Goal: Information Seeking & Learning: Learn about a topic

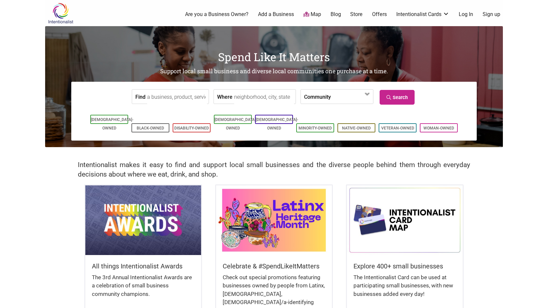
click at [60, 206] on div "All things Intentionalist Awards The 3rd Annual Intentionalist Awards are a cel…" at bounding box center [274, 270] width 458 height 171
click at [54, 246] on div "All things Intentionalist Awards The 3rd Annual Intentionalist Awards are a cel…" at bounding box center [274, 270] width 458 height 171
click at [509, 199] on body "× Menu 0 Are you a Business Owner? Add a Business Map Blog Store Offers Intenti…" at bounding box center [274, 154] width 548 height 308
click at [484, 219] on div "All things Intentionalist Awards The 3rd Annual Intentionalist Awards are a cel…" at bounding box center [274, 270] width 458 height 171
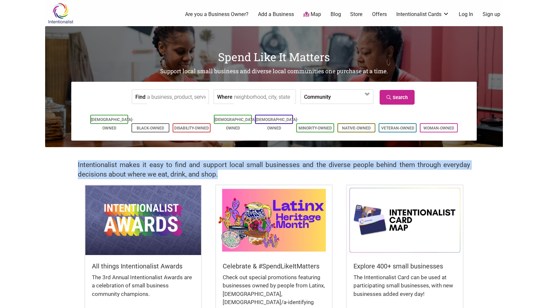
drag, startPoint x: 221, startPoint y: 174, endPoint x: 65, endPoint y: 157, distance: 157.0
click at [65, 157] on div "Intentionalist makes it easy to find and support local small businesses and the…" at bounding box center [274, 165] width 458 height 37
copy h2 "Intentionalist makes it easy to find and support local small businesses and the…"
click at [139, 126] on link "Black-Owned" at bounding box center [150, 128] width 27 height 5
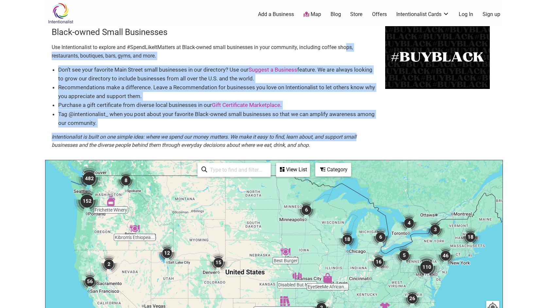
drag, startPoint x: 397, startPoint y: 140, endPoint x: 349, endPoint y: 45, distance: 105.9
click at [349, 45] on div "Black-owned Small Businesses Use Intentionalist to explore and #SpendLikeItMatt…" at bounding box center [274, 93] width 458 height 134
click at [426, 131] on div "Black-owned Small Businesses Use Intentionalist to explore and #SpendLikeItMatt…" at bounding box center [274, 93] width 458 height 134
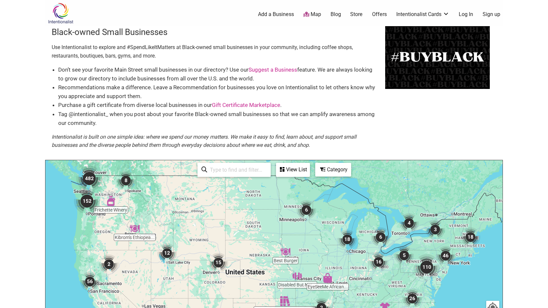
scroll to position [131, 0]
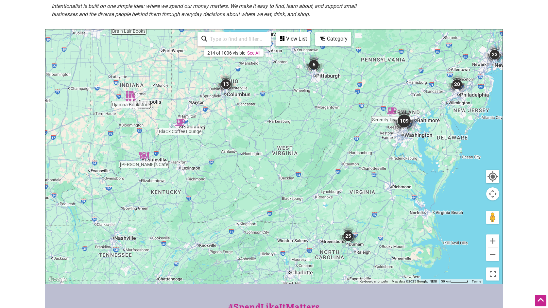
drag, startPoint x: 407, startPoint y: 212, endPoint x: 415, endPoint y: 180, distance: 33.1
click at [415, 180] on div at bounding box center [273, 156] width 457 height 255
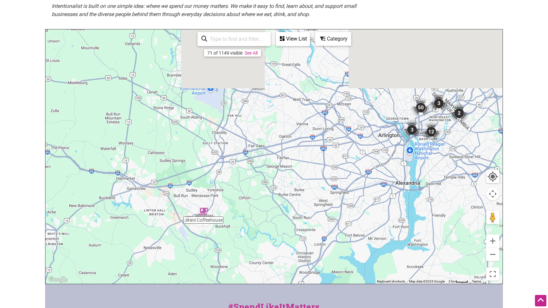
drag, startPoint x: 389, startPoint y: 98, endPoint x: 364, endPoint y: 185, distance: 90.9
click at [364, 185] on div at bounding box center [273, 156] width 457 height 255
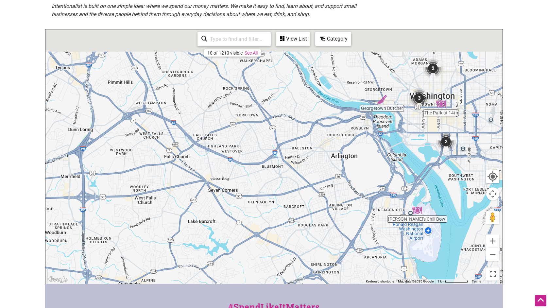
drag, startPoint x: 399, startPoint y: 136, endPoint x: 350, endPoint y: 182, distance: 67.1
click at [350, 182] on div at bounding box center [273, 156] width 457 height 255
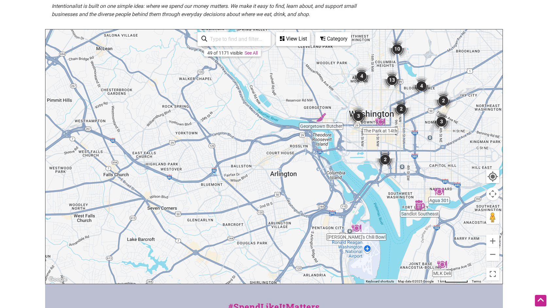
drag, startPoint x: 359, startPoint y: 166, endPoint x: 296, endPoint y: 178, distance: 63.5
click at [298, 180] on div at bounding box center [273, 156] width 457 height 255
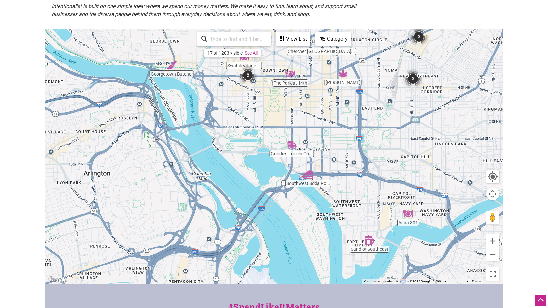
drag, startPoint x: 338, startPoint y: 109, endPoint x: 260, endPoint y: 113, distance: 77.3
click at [260, 113] on div at bounding box center [273, 156] width 457 height 255
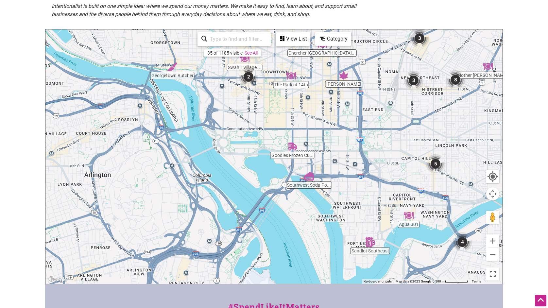
click at [330, 36] on div "Category" at bounding box center [333, 39] width 35 height 12
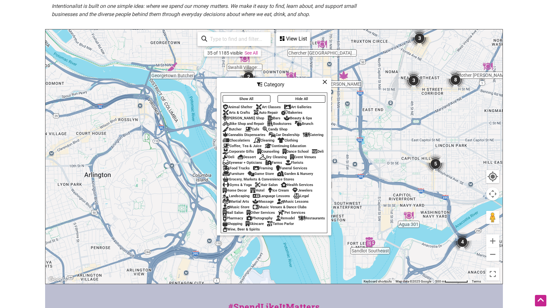
click at [247, 95] on button "Show All" at bounding box center [247, 99] width 48 height 8
click at [325, 82] on icon at bounding box center [325, 82] width 5 height 0
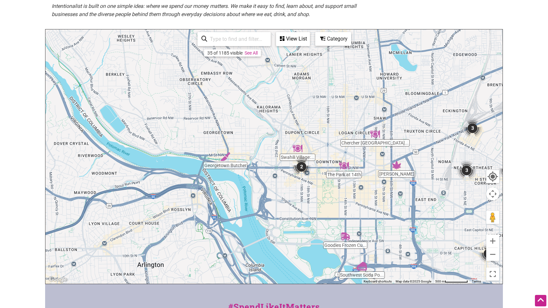
drag, startPoint x: 310, startPoint y: 125, endPoint x: 364, endPoint y: 217, distance: 106.0
click at [364, 217] on div at bounding box center [273, 156] width 457 height 255
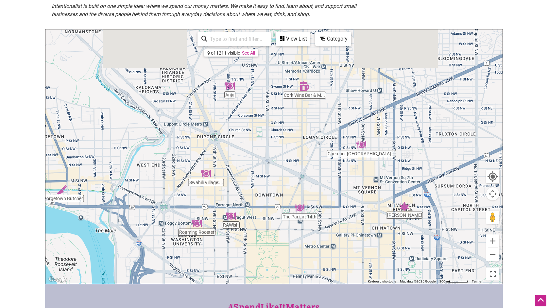
drag, startPoint x: 387, startPoint y: 192, endPoint x: 302, endPoint y: 262, distance: 110.9
click at [302, 262] on div at bounding box center [273, 156] width 457 height 255
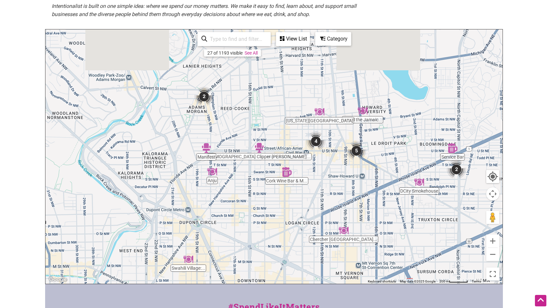
drag, startPoint x: 299, startPoint y: 149, endPoint x: 314, endPoint y: 223, distance: 75.5
click at [314, 223] on div at bounding box center [273, 156] width 457 height 255
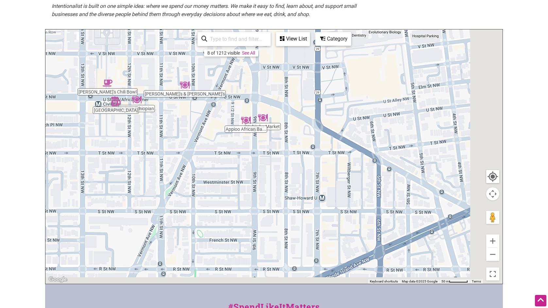
drag, startPoint x: 402, startPoint y: 217, endPoint x: 175, endPoint y: 172, distance: 231.7
click at [175, 172] on div at bounding box center [273, 156] width 457 height 255
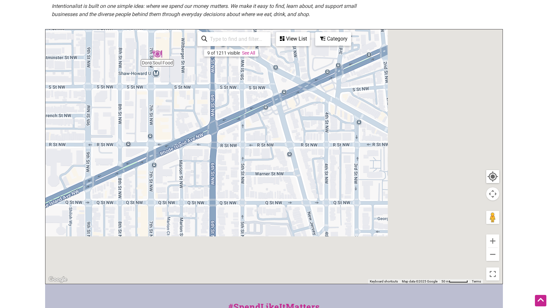
drag, startPoint x: 347, startPoint y: 241, endPoint x: 181, endPoint y: 112, distance: 210.6
click at [181, 112] on div at bounding box center [273, 156] width 457 height 255
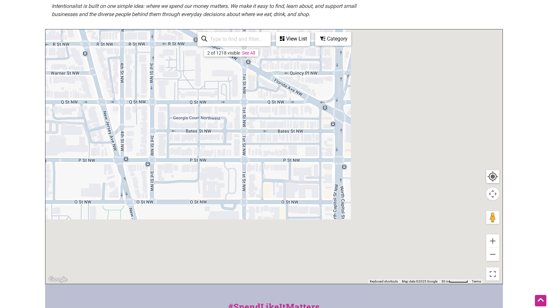
drag, startPoint x: 375, startPoint y: 199, endPoint x: 168, endPoint y: 97, distance: 230.6
click at [168, 97] on div at bounding box center [273, 156] width 457 height 255
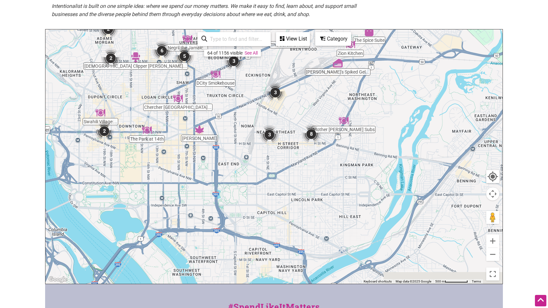
drag, startPoint x: 337, startPoint y: 242, endPoint x: 259, endPoint y: 159, distance: 114.8
click at [259, 159] on div at bounding box center [273, 156] width 457 height 255
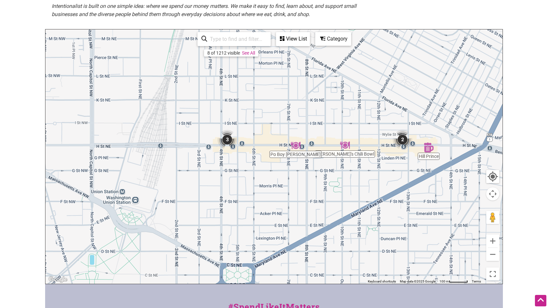
drag, startPoint x: 304, startPoint y: 103, endPoint x: 278, endPoint y: 222, distance: 121.8
click at [278, 222] on div at bounding box center [273, 156] width 457 height 255
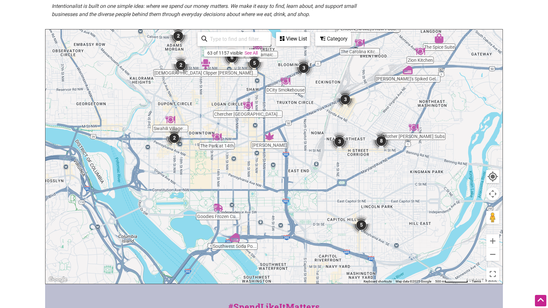
drag, startPoint x: 221, startPoint y: 223, endPoint x: 295, endPoint y: 187, distance: 81.9
click at [295, 187] on div at bounding box center [273, 156] width 457 height 255
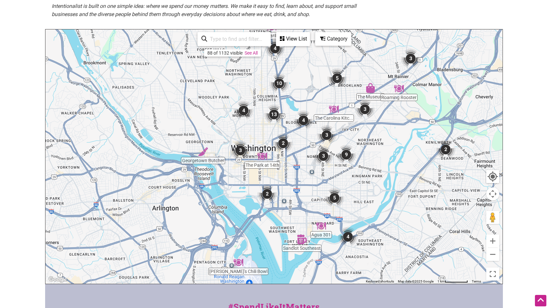
click at [334, 40] on div "Category" at bounding box center [333, 39] width 35 height 12
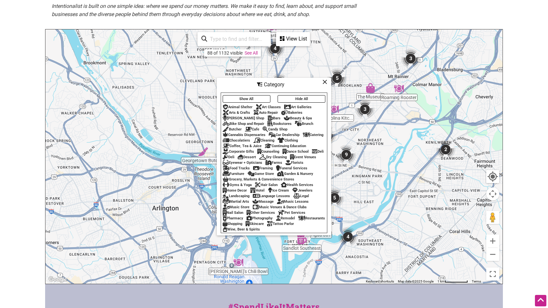
click at [268, 150] on div "Counseling" at bounding box center [268, 152] width 22 height 4
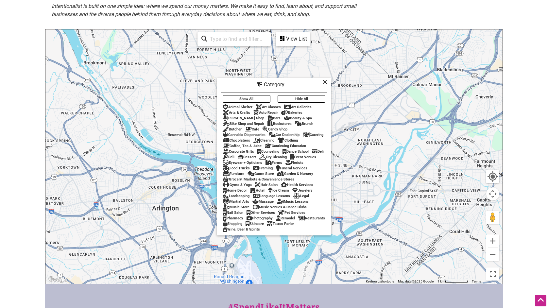
click at [306, 187] on div "Health Services" at bounding box center [297, 185] width 32 height 4
click at [263, 198] on div "Language Lessons" at bounding box center [271, 196] width 37 height 4
click at [269, 111] on div "Auto Repair" at bounding box center [266, 113] width 25 height 4
click at [257, 122] on div "Bike Shop and Repair" at bounding box center [244, 124] width 42 height 4
click at [282, 122] on div "Bookstores" at bounding box center [280, 124] width 24 height 4
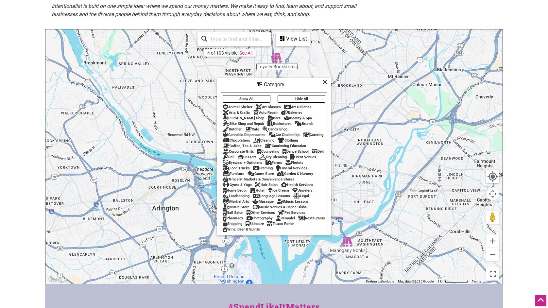
click at [327, 79] on div "Category" at bounding box center [274, 85] width 113 height 12
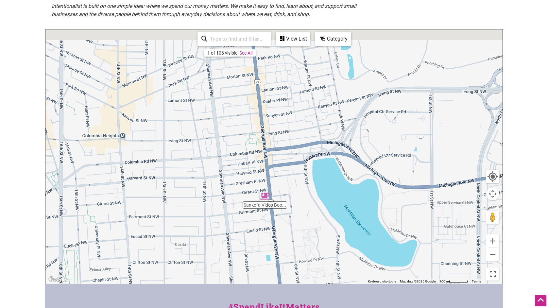
drag, startPoint x: 267, startPoint y: 95, endPoint x: 292, endPoint y: 168, distance: 76.8
click at [291, 167] on div at bounding box center [273, 156] width 457 height 255
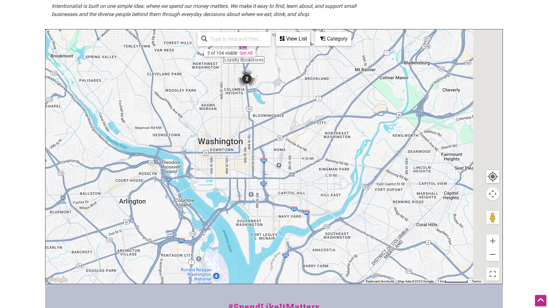
drag, startPoint x: 388, startPoint y: 252, endPoint x: 283, endPoint y: 148, distance: 148.5
click at [283, 148] on div at bounding box center [273, 156] width 457 height 255
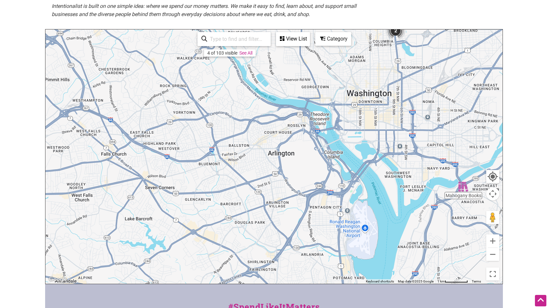
drag, startPoint x: 250, startPoint y: 199, endPoint x: 402, endPoint y: 152, distance: 159.1
click at [402, 152] on div at bounding box center [273, 156] width 457 height 255
